Goal: Task Accomplishment & Management: Complete application form

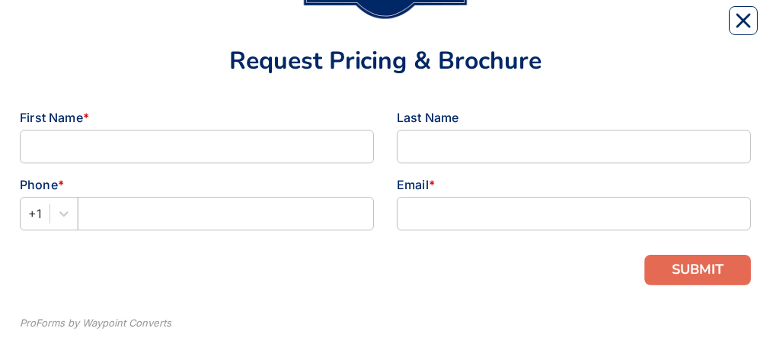
scroll to position [157, 0]
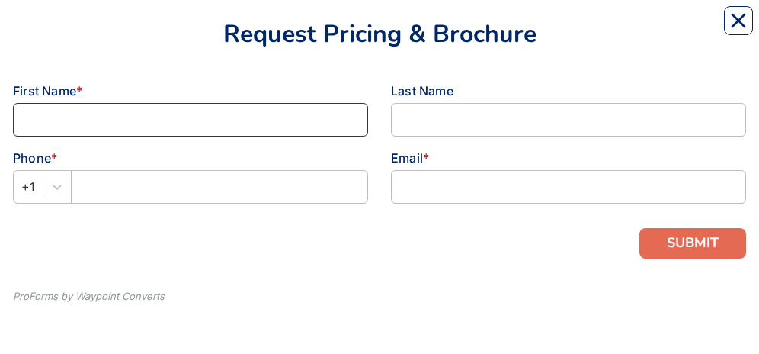
click at [23, 123] on input at bounding box center [190, 120] width 355 height 34
type input "[PERSON_NAME]"
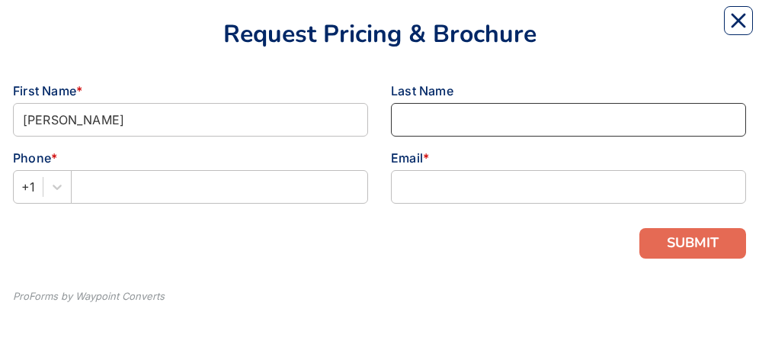
type input "[PERSON_NAME]"
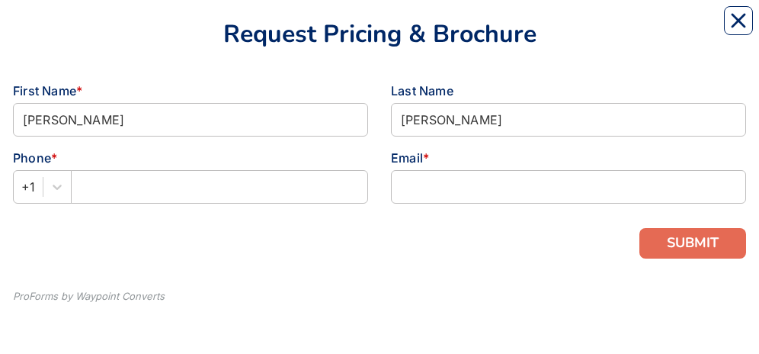
type input "5712245761"
type input "[EMAIL_ADDRESS][DOMAIN_NAME]"
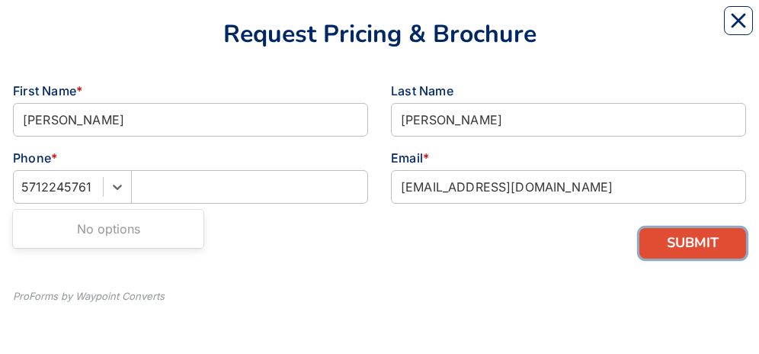
click at [699, 245] on button "SUBMIT" at bounding box center [692, 243] width 107 height 30
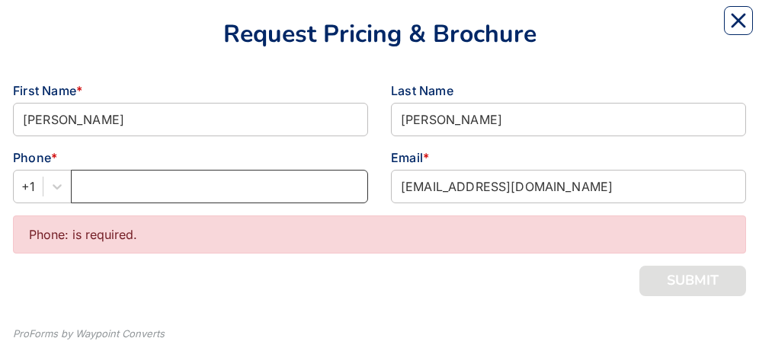
click at [136, 181] on input "text" at bounding box center [219, 187] width 297 height 34
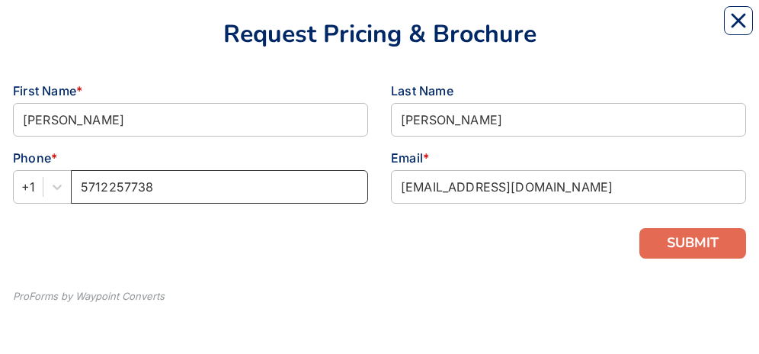
type input "5712257738"
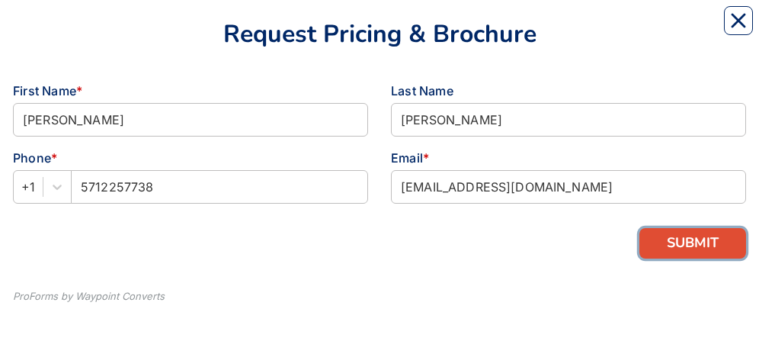
click at [707, 248] on button "SUBMIT" at bounding box center [692, 243] width 107 height 30
